Goal: Information Seeking & Learning: Learn about a topic

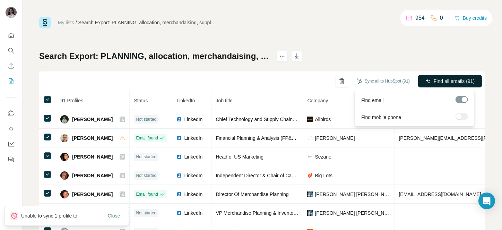
click at [438, 81] on span "Find all emails (91)" at bounding box center [454, 81] width 41 height 7
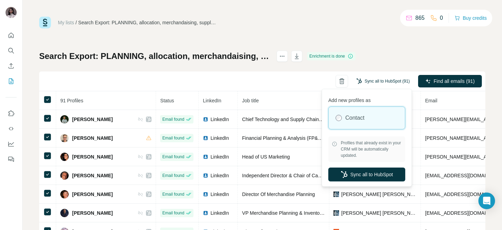
click at [377, 76] on button "Sync all to HubSpot (91)" at bounding box center [382, 81] width 63 height 10
click at [341, 171] on icon "button" at bounding box center [344, 174] width 7 height 7
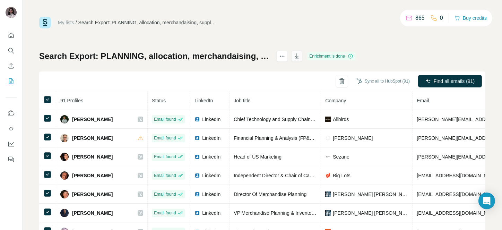
click at [300, 53] on icon "button" at bounding box center [296, 56] width 7 height 7
click at [300, 55] on icon "button" at bounding box center [296, 56] width 7 height 7
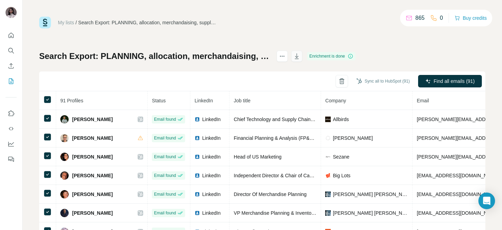
click at [300, 56] on icon "button" at bounding box center [296, 56] width 7 height 7
click at [299, 57] on icon "button" at bounding box center [296, 57] width 3 height 2
click at [302, 52] on button "button" at bounding box center [296, 56] width 11 height 11
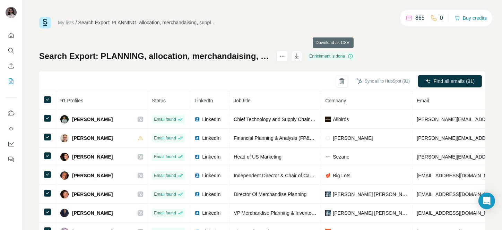
click at [302, 52] on button "button" at bounding box center [296, 56] width 11 height 11
click at [300, 54] on icon "button" at bounding box center [296, 56] width 7 height 7
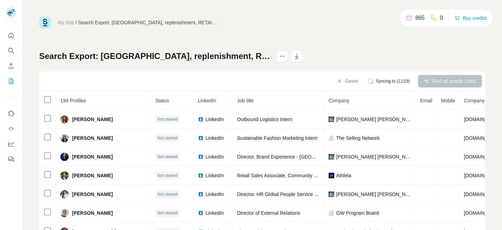
click at [428, 77] on div "Find all emails (194)" at bounding box center [450, 81] width 64 height 12
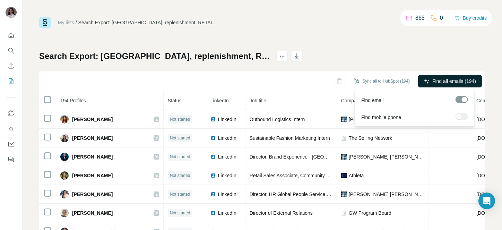
click at [430, 75] on button "Find all emails (194)" at bounding box center [450, 81] width 64 height 12
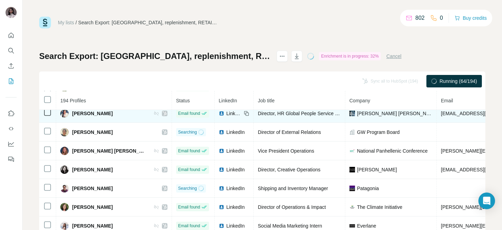
scroll to position [86, 0]
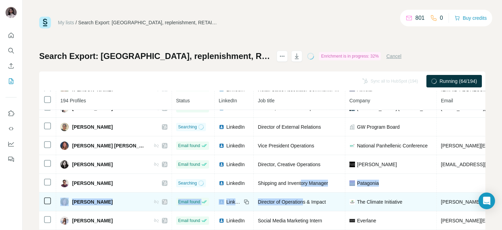
click at [275, 192] on tbody "Arianna Willard Email found LinkedIn Outbound Logistics Intern Levi Strauss awi…" at bounding box center [409, 211] width 741 height 374
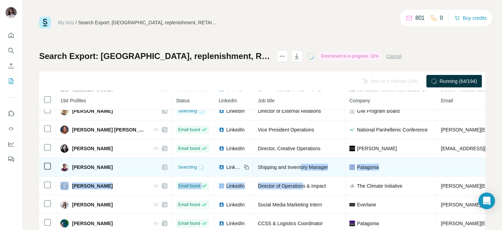
scroll to position [140, 0]
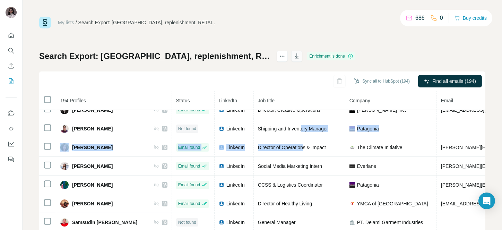
click at [302, 52] on button "button" at bounding box center [296, 56] width 11 height 11
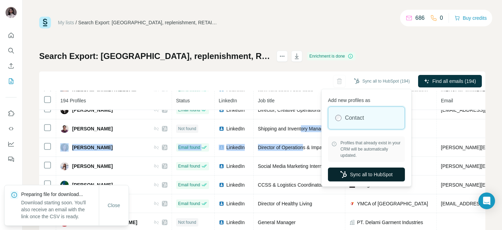
click at [358, 170] on button "Sync all to HubSpot" at bounding box center [366, 174] width 77 height 14
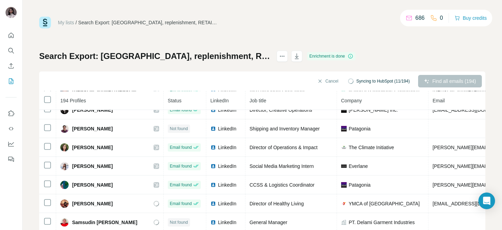
click at [349, 26] on div "My lists / Search Export: United States, replenishment, RETAIL, INVENTORY, LOGI…" at bounding box center [262, 23] width 446 height 12
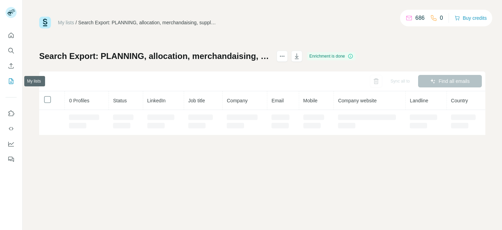
click at [9, 54] on button "Search" at bounding box center [11, 50] width 11 height 12
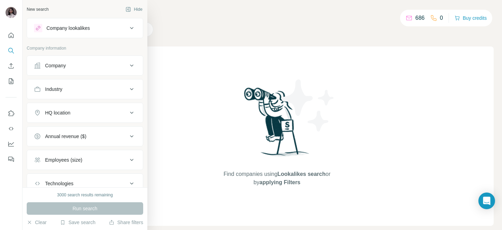
click at [74, 70] on button "Company" at bounding box center [85, 65] width 116 height 17
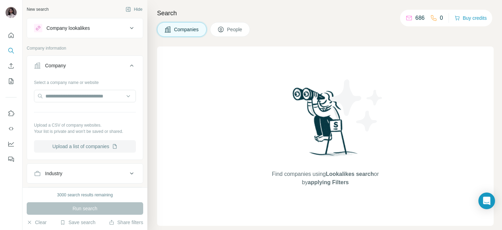
click at [82, 147] on button "Upload a list of companies" at bounding box center [85, 146] width 102 height 12
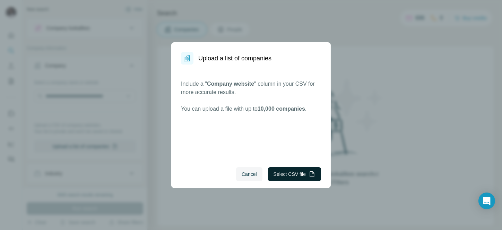
click at [292, 175] on button "Select CSV file" at bounding box center [294, 174] width 53 height 14
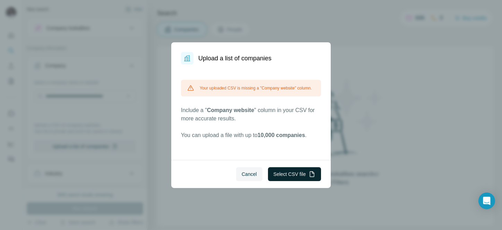
click at [305, 138] on span "10,000 companies" at bounding box center [281, 135] width 47 height 6
click at [306, 168] on button "Select CSV file" at bounding box center [294, 174] width 53 height 14
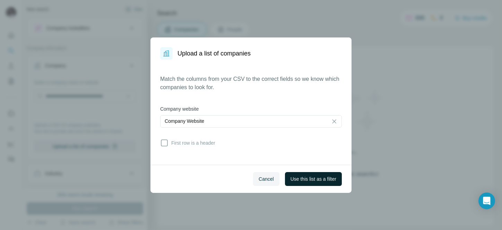
click at [306, 180] on span "Use this list as a filter" at bounding box center [313, 178] width 46 height 7
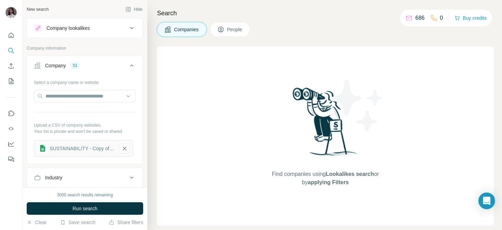
click at [246, 33] on button "People" at bounding box center [230, 29] width 40 height 15
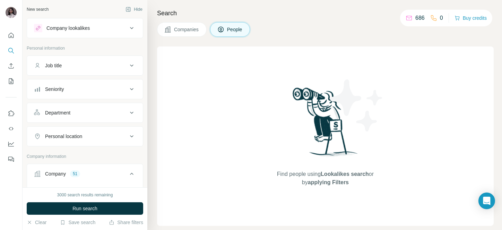
click at [72, 72] on button "Job title" at bounding box center [85, 65] width 116 height 17
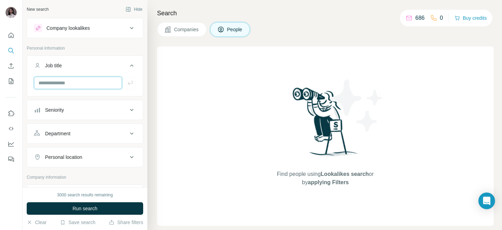
click at [70, 84] on input "text" at bounding box center [78, 83] width 88 height 12
type input "********"
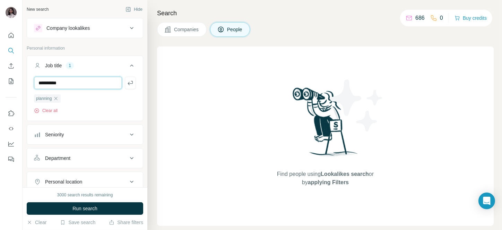
type input "**********"
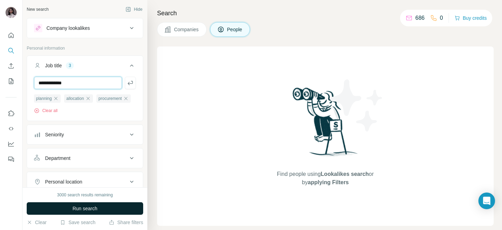
type input "**********"
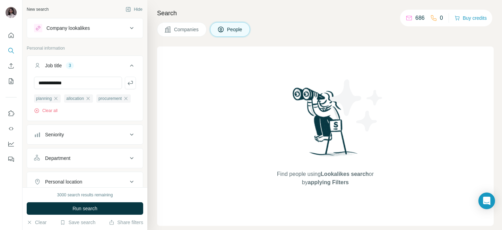
click at [160, 16] on h4 "Search" at bounding box center [325, 13] width 337 height 10
click at [76, 86] on input "**********" at bounding box center [78, 83] width 88 height 12
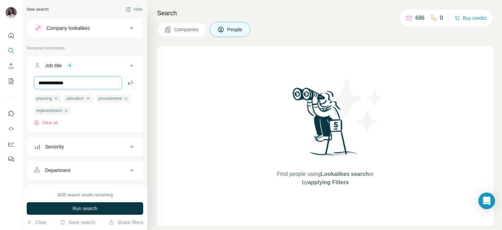
type input "**********"
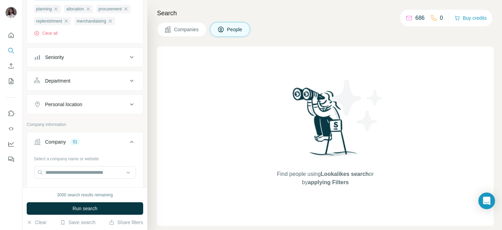
scroll to position [87, 0]
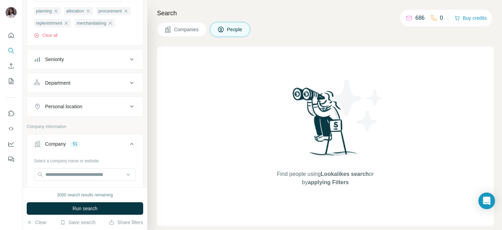
click at [50, 63] on div "Seniority" at bounding box center [54, 59] width 19 height 7
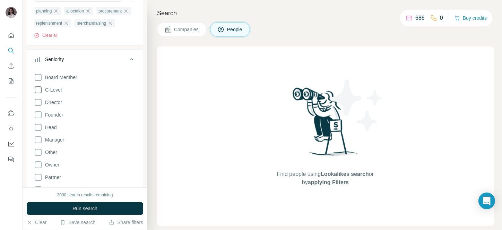
click at [55, 93] on span "C-Level" at bounding box center [51, 89] width 19 height 7
click at [55, 106] on label "Director" at bounding box center [48, 102] width 28 height 8
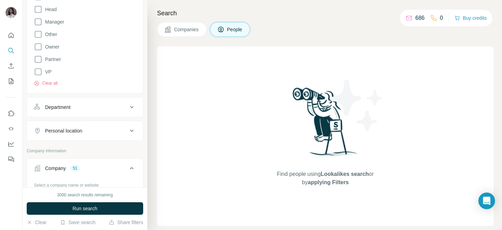
scroll to position [207, 0]
click at [46, 77] on div "Board Member C-Level Director Founder Head Manager Other Owner Partner VP Clear…" at bounding box center [85, 18] width 102 height 134
click at [35, 75] on icon at bounding box center [38, 70] width 8 height 8
click at [168, 34] on button "Companies" at bounding box center [182, 29] width 50 height 15
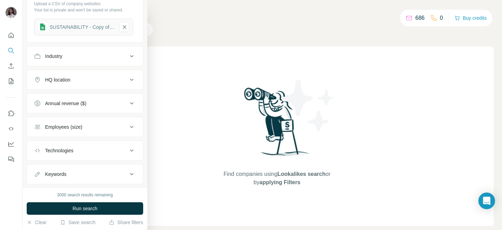
scroll to position [138, 0]
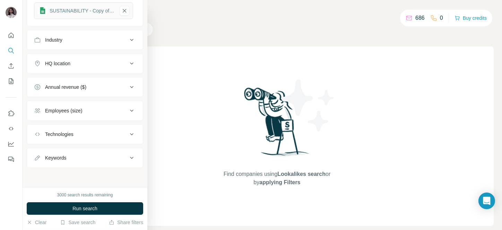
click at [91, 70] on button "HQ location" at bounding box center [85, 63] width 116 height 17
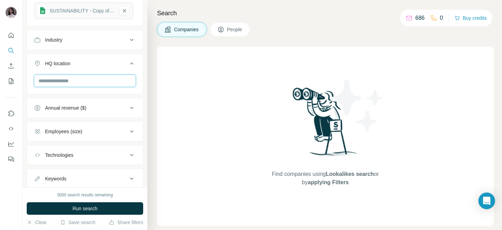
click at [79, 84] on input "text" at bounding box center [85, 81] width 102 height 12
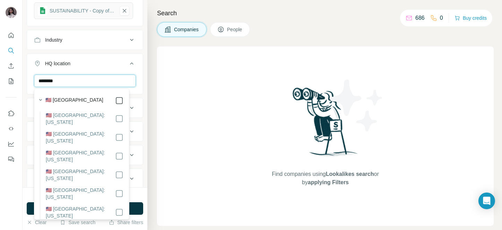
type input "********"
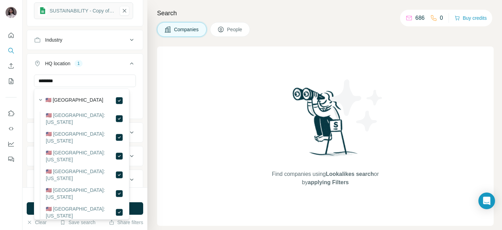
click at [128, 62] on icon at bounding box center [132, 63] width 8 height 8
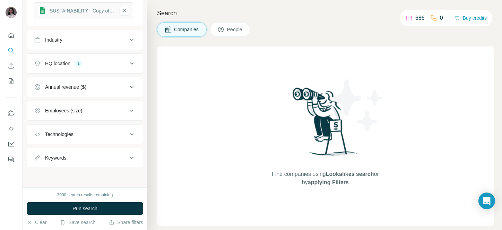
click at [128, 62] on icon at bounding box center [132, 63] width 8 height 8
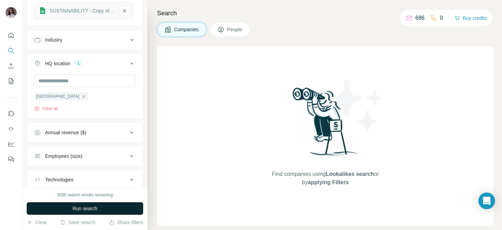
click at [102, 206] on button "Run search" at bounding box center [85, 208] width 116 height 12
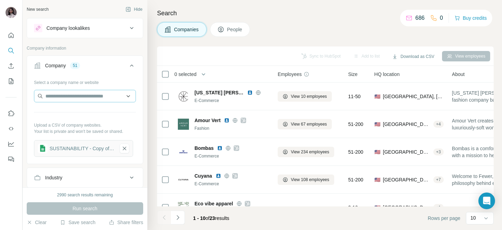
scroll to position [183, 0]
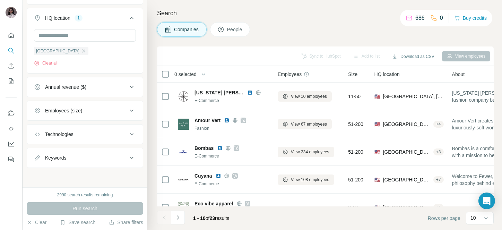
click at [222, 37] on div "Search Companies People Sync to HubSpot Add to list Download as CSV View employ…" at bounding box center [324, 115] width 355 height 230
click at [234, 31] on span "People" at bounding box center [235, 29] width 16 height 7
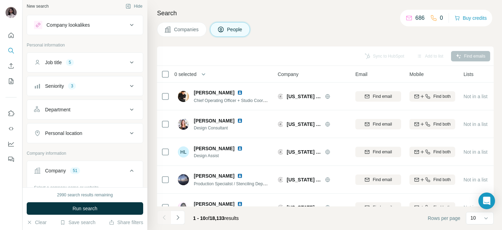
scroll to position [0, 0]
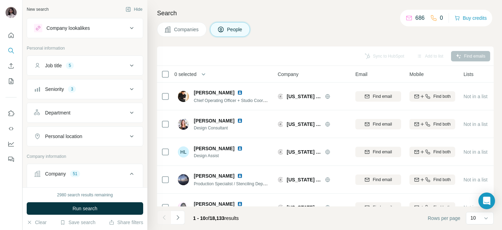
click at [86, 66] on div "Job title 5" at bounding box center [81, 65] width 94 height 7
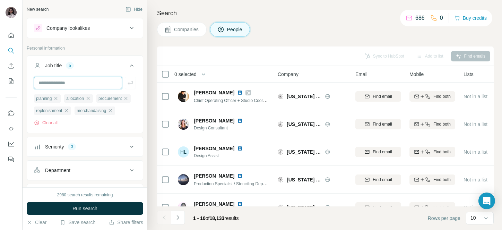
click at [74, 85] on input "text" at bounding box center [78, 83] width 88 height 12
type input "******"
type input "*********"
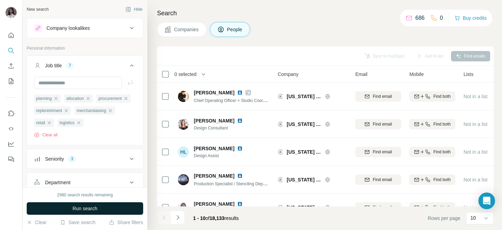
click at [76, 206] on span "Run search" at bounding box center [84, 208] width 25 height 7
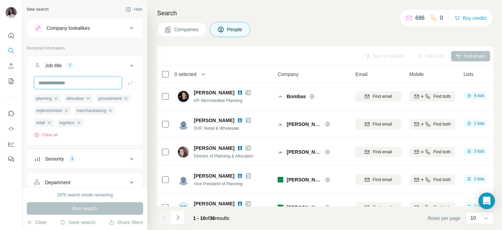
click at [88, 85] on input "text" at bounding box center [78, 83] width 88 height 12
drag, startPoint x: 88, startPoint y: 85, endPoint x: 96, endPoint y: 61, distance: 25.3
click at [88, 85] on input "text" at bounding box center [78, 83] width 88 height 12
type input "**********"
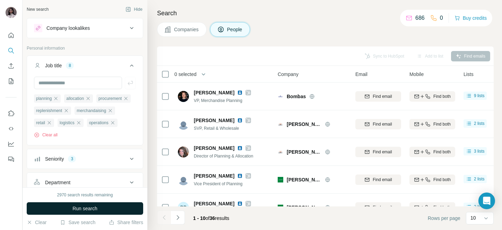
click at [82, 211] on span "Run search" at bounding box center [84, 208] width 25 height 7
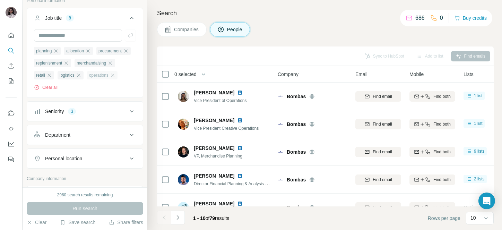
scroll to position [56, 0]
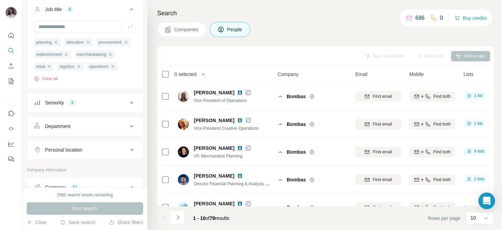
click at [55, 111] on button "Seniority 3" at bounding box center [85, 102] width 116 height 17
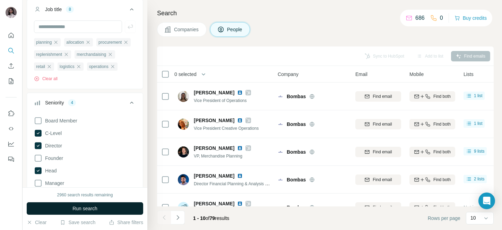
click at [76, 205] on span "Run search" at bounding box center [84, 208] width 25 height 7
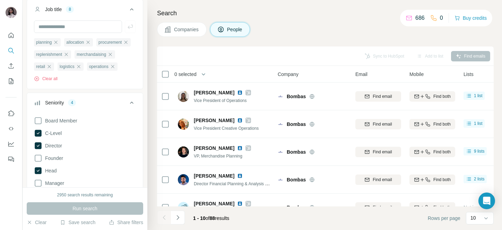
click at [196, 71] on span "0 selected" at bounding box center [185, 74] width 22 height 7
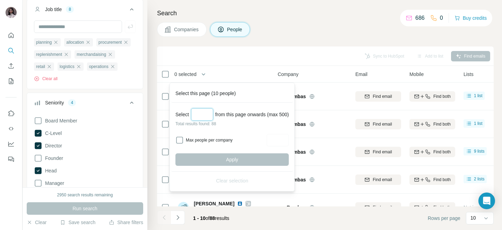
click at [199, 112] on input "Select a number (up to 500)" at bounding box center [202, 114] width 22 height 12
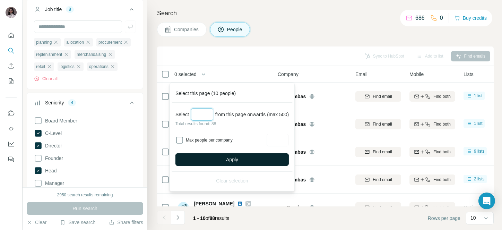
type input "**"
click at [210, 154] on button "Apply" at bounding box center [231, 159] width 113 height 12
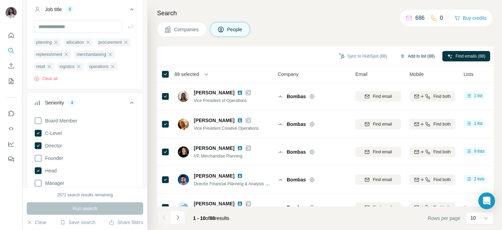
click at [421, 55] on button "Add to list (88)" at bounding box center [417, 56] width 45 height 10
click at [415, 58] on button "Add to list (88)" at bounding box center [417, 56] width 45 height 10
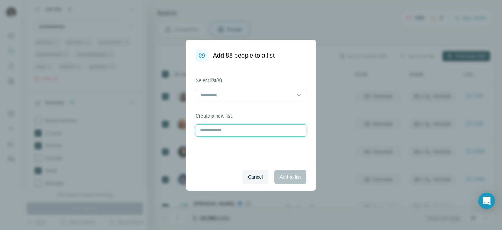
click at [221, 127] on input "text" at bounding box center [250, 130] width 111 height 12
type input "**********"
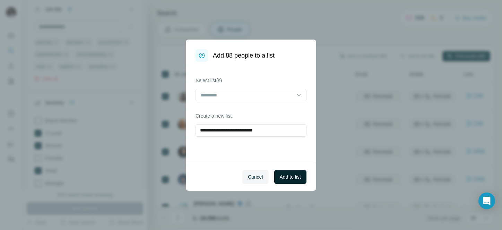
click at [298, 173] on span "Add to list" at bounding box center [290, 176] width 21 height 7
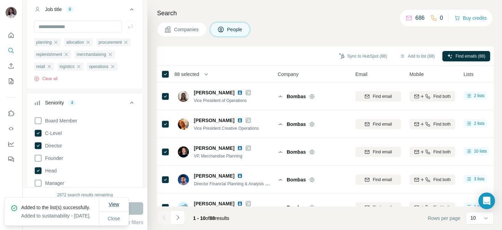
click at [113, 201] on span "View" at bounding box center [113, 204] width 10 height 7
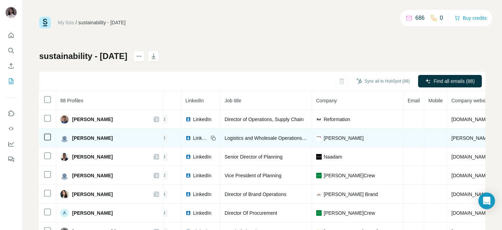
scroll to position [0, 77]
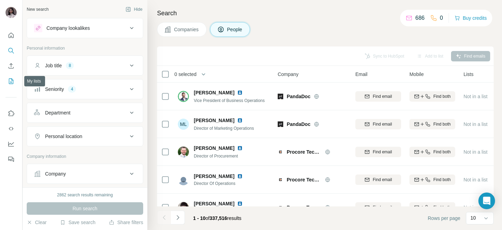
click at [14, 77] on button "My lists" at bounding box center [11, 81] width 11 height 12
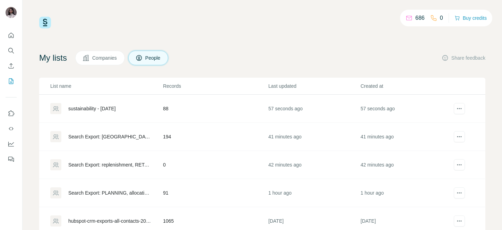
click at [93, 110] on div "sustainability - [DATE]" at bounding box center [91, 108] width 47 height 7
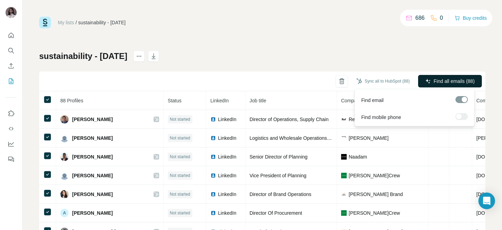
click at [441, 77] on button "Find all emails (88)" at bounding box center [450, 81] width 64 height 12
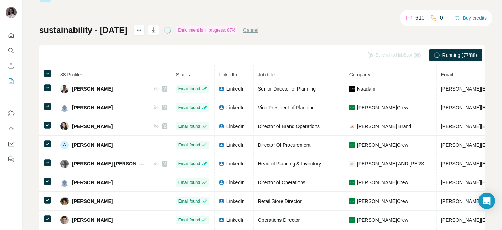
scroll to position [39, 0]
